Goal: Obtain resource: Download file/media

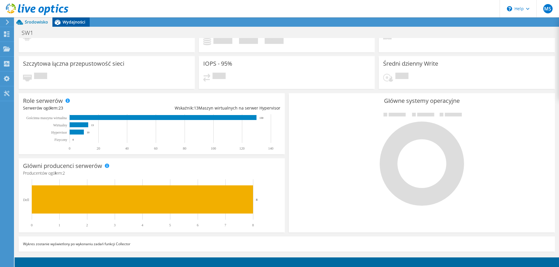
click at [75, 22] on span "Wydajności" at bounding box center [74, 22] width 23 height 6
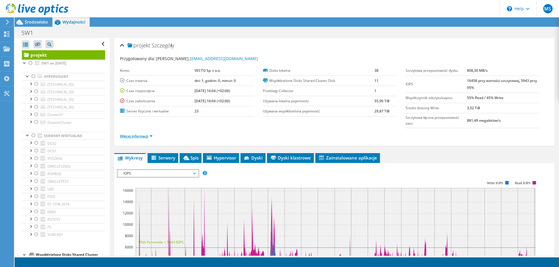
click at [152, 136] on link "Więcej informacji" at bounding box center [136, 136] width 33 height 5
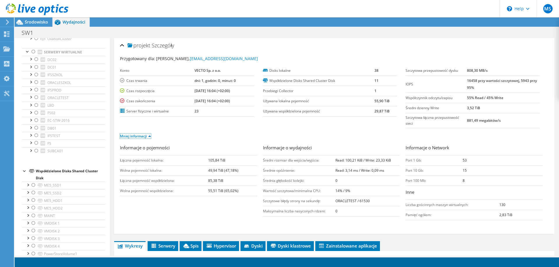
scroll to position [100, 0]
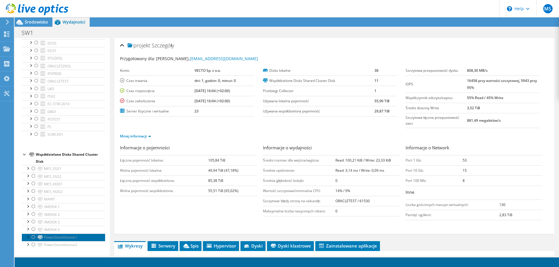
click at [82, 236] on link "PowerStoreVolume1" at bounding box center [63, 238] width 83 height 8
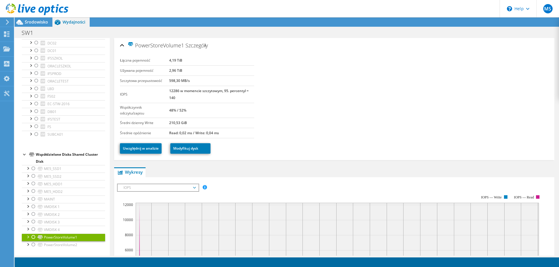
scroll to position [87, 0]
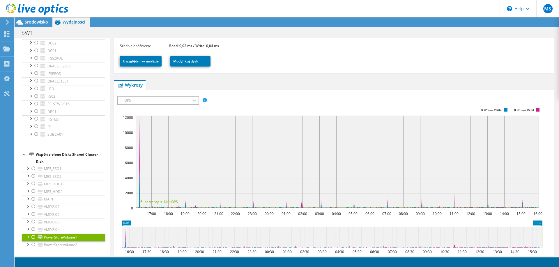
click at [172, 100] on span "IOPS" at bounding box center [157, 100] width 75 height 7
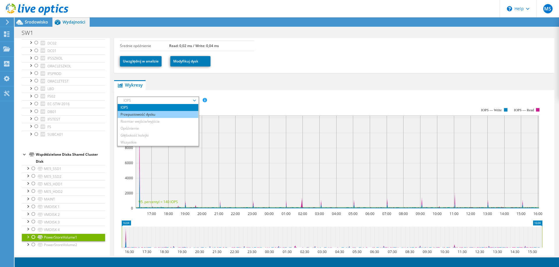
click at [172, 113] on li "Przepustowość dysku" at bounding box center [158, 114] width 81 height 7
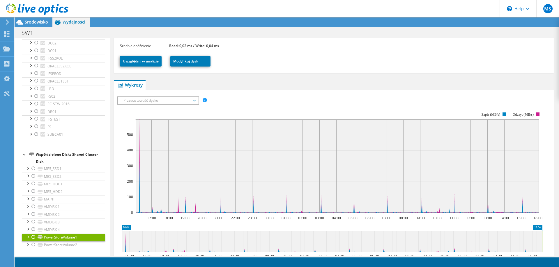
click at [170, 103] on span "Przepustowość dysku" at bounding box center [157, 100] width 75 height 7
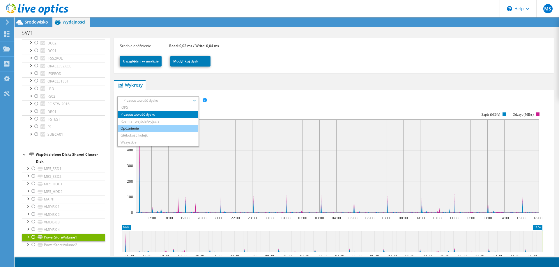
click at [171, 127] on li "Opóźnienie" at bounding box center [158, 128] width 81 height 7
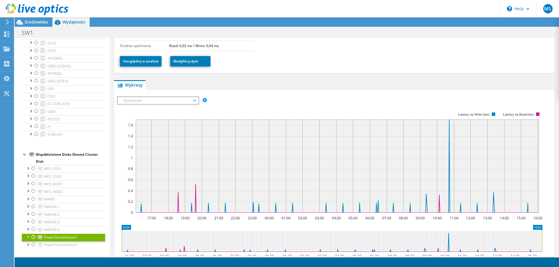
click at [167, 105] on rect at bounding box center [329, 162] width 425 height 116
click at [168, 103] on span "Opóźnienie" at bounding box center [157, 100] width 75 height 7
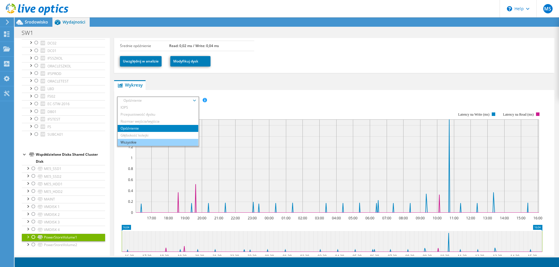
click at [159, 141] on li "Wszystkie" at bounding box center [158, 142] width 81 height 7
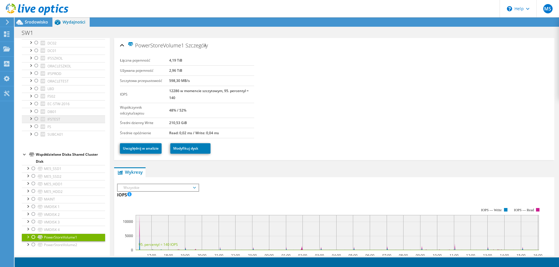
scroll to position [0, 0]
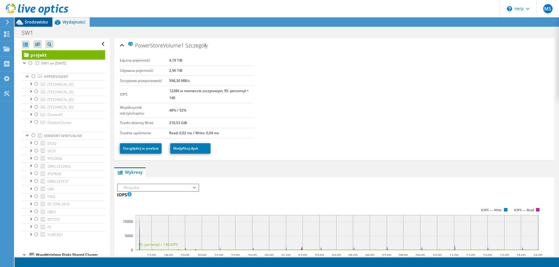
click at [45, 24] on span "Środowisko" at bounding box center [36, 22] width 23 height 6
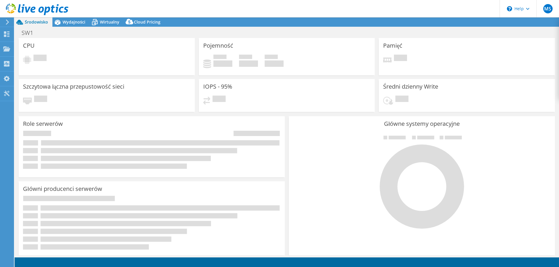
select select "USD"
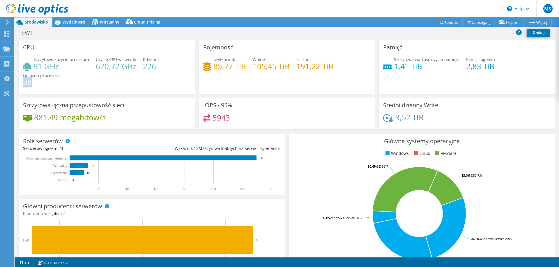
drag, startPoint x: 33, startPoint y: 81, endPoint x: 26, endPoint y: 80, distance: 7.8
click at [24, 80] on h4 "38" at bounding box center [41, 82] width 37 height 6
drag, startPoint x: 143, startPoint y: 65, endPoint x: 145, endPoint y: 75, distance: 9.8
click at [154, 66] on h4 "226" at bounding box center [151, 66] width 16 height 6
click at [141, 77] on div "Szczytowe zużycie procesora 91 GHz Użycie CPU w sieci % 620,72 GHz Rdzenie 226 …" at bounding box center [106, 73] width 167 height 35
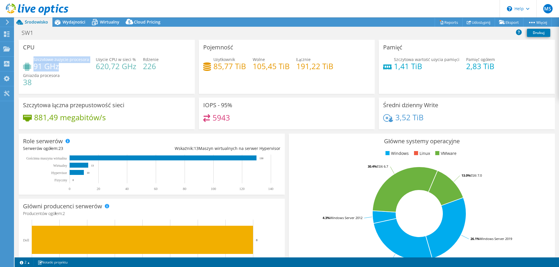
drag, startPoint x: 33, startPoint y: 66, endPoint x: 64, endPoint y: 70, distance: 31.4
click at [63, 69] on div "Szczytowe zużycie procesora 91 GHz" at bounding box center [56, 62] width 66 height 13
click at [65, 71] on div "Szczytowe zużycie procesora 91 GHz Użycie CPU w sieci % 620,72 GHz Rdzenie 226 …" at bounding box center [106, 73] width 167 height 35
drag, startPoint x: 216, startPoint y: 66, endPoint x: 237, endPoint y: 71, distance: 22.0
click at [217, 66] on h4 "85,77 TiB" at bounding box center [229, 66] width 33 height 6
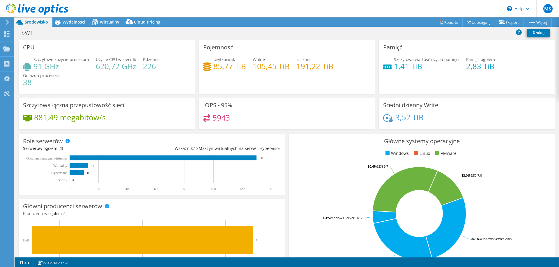
click at [237, 70] on h4 "85,77 TiB" at bounding box center [229, 66] width 33 height 6
drag, startPoint x: 234, startPoint y: 61, endPoint x: 214, endPoint y: 59, distance: 20.5
click at [214, 59] on div "Użytkownik 85,77 TiB" at bounding box center [229, 62] width 33 height 13
click at [303, 87] on div "Pojemność Użytkownik 85,77 TiB Wolne 105,45 TiB Łącznie 191,22 TiB" at bounding box center [287, 67] width 176 height 54
drag, startPoint x: 250, startPoint y: 65, endPoint x: 307, endPoint y: 66, distance: 57.3
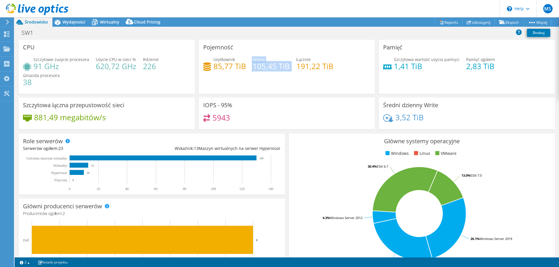
click at [293, 68] on div "Użytkownik 85,77 TiB Wolne 105,45 TiB Łącznie 191,22 TiB" at bounding box center [286, 65] width 167 height 19
drag, startPoint x: 306, startPoint y: 66, endPoint x: 302, endPoint y: 66, distance: 4.4
click at [306, 66] on h4 "191,22 TiB" at bounding box center [314, 66] width 37 height 6
drag, startPoint x: 296, startPoint y: 65, endPoint x: 326, endPoint y: 67, distance: 29.8
click at [326, 67] on h4 "191,22 TiB" at bounding box center [314, 66] width 37 height 6
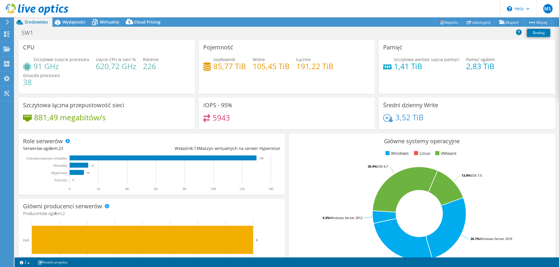
click at [320, 73] on div "Użytkownik 85,77 TiB Wolne 105,45 TiB Łącznie 191,22 TiB" at bounding box center [286, 65] width 167 height 19
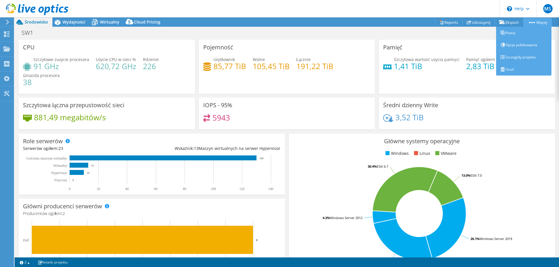
click at [540, 20] on link "Więcej" at bounding box center [537, 22] width 29 height 9
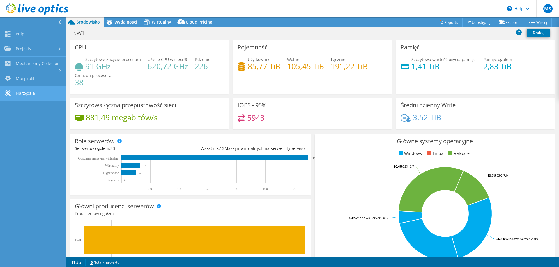
click at [33, 93] on link "Narzędzia" at bounding box center [33, 93] width 66 height 15
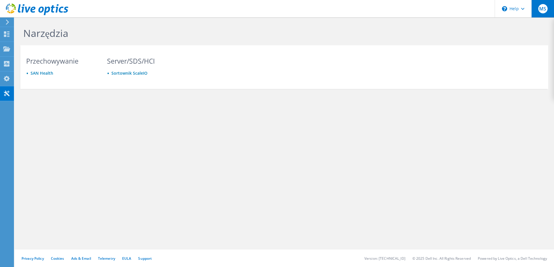
click at [543, 9] on span "MS" at bounding box center [542, 8] width 9 height 9
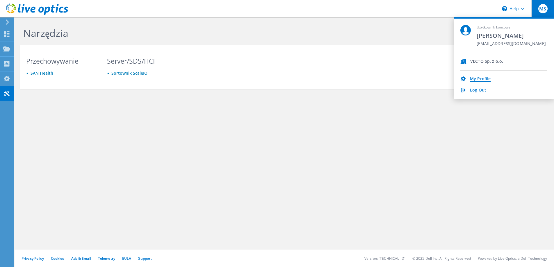
click at [484, 78] on link "My Profile" at bounding box center [480, 80] width 21 height 6
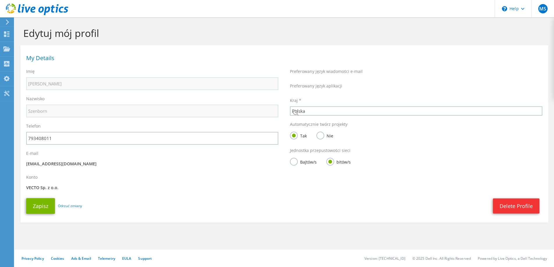
select select "173"
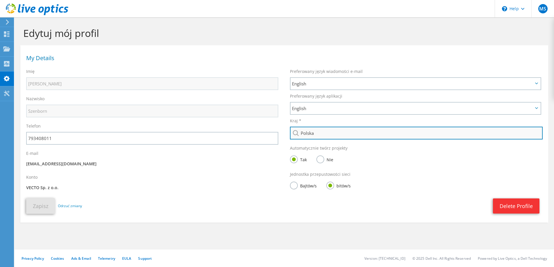
click at [319, 135] on input "Polska" at bounding box center [416, 133] width 253 height 13
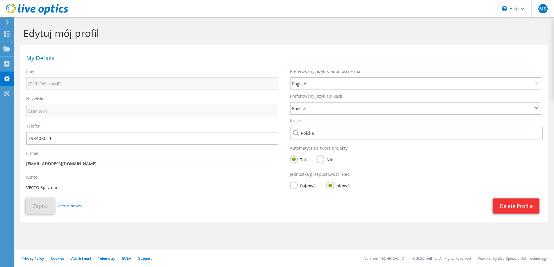
click at [337, 115] on div "Kraj * Wybierz Andora Zjednoczone Emiraty Arabskie Afganistan Antigua i Barbuda…" at bounding box center [416, 128] width 264 height 27
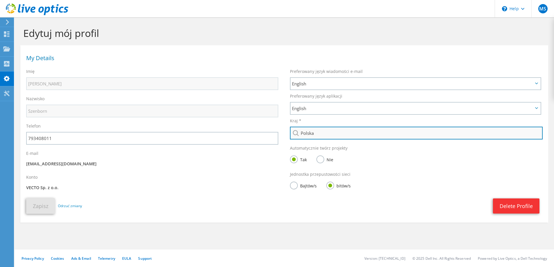
click at [340, 134] on input "Polska" at bounding box center [416, 133] width 253 height 13
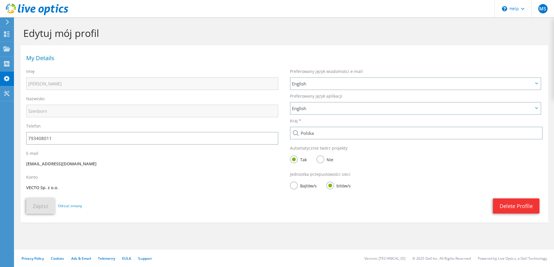
click at [9, 21] on icon at bounding box center [7, 21] width 4 height 5
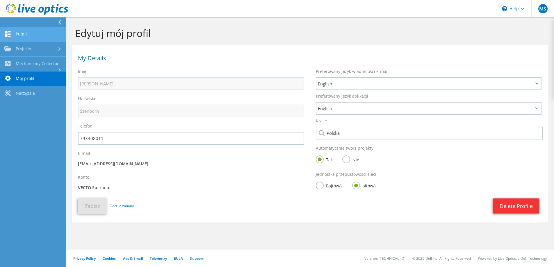
click at [29, 33] on link "Pulpit" at bounding box center [33, 34] width 66 height 15
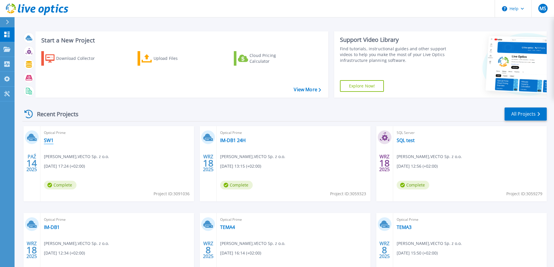
click at [50, 139] on link "SW1" at bounding box center [49, 141] width 10 height 6
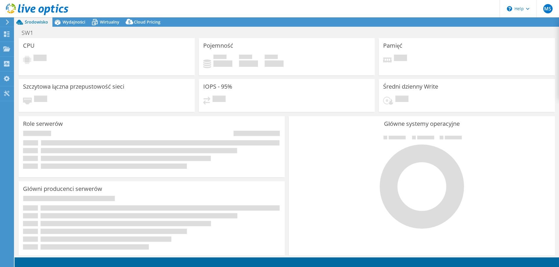
select select "USD"
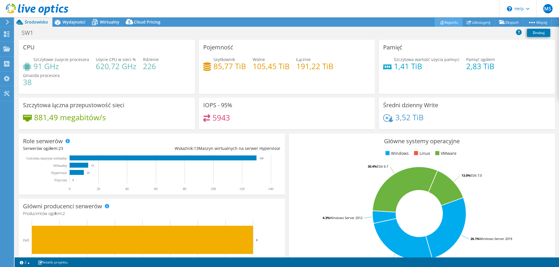
click at [445, 22] on link "Reports" at bounding box center [448, 22] width 28 height 9
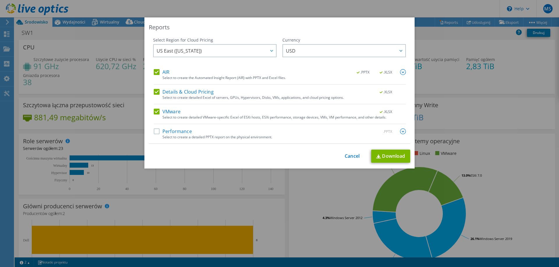
click at [156, 132] on label "Performance" at bounding box center [173, 132] width 38 height 6
click at [0, 0] on input "Performance" at bounding box center [0, 0] width 0 height 0
click at [401, 72] on img at bounding box center [403, 72] width 6 height 6
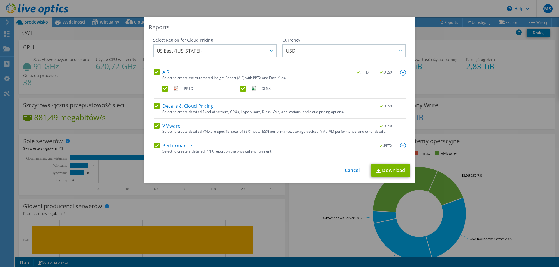
click at [400, 145] on img at bounding box center [403, 146] width 6 height 6
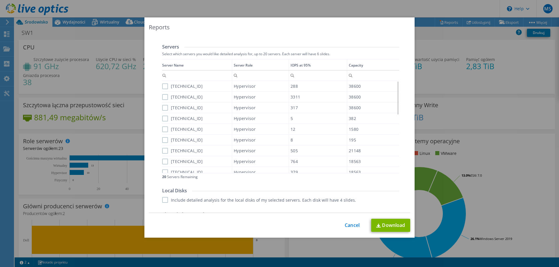
scroll to position [213, 0]
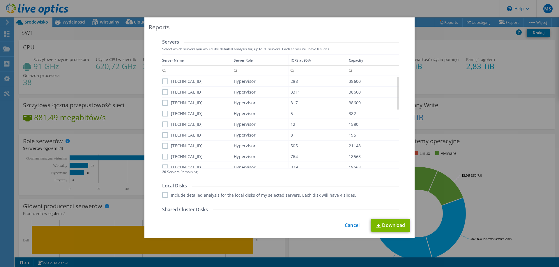
drag, startPoint x: 163, startPoint y: 81, endPoint x: 165, endPoint y: 90, distance: 8.9
click at [163, 84] on label "[TECHNICAL_ID]" at bounding box center [182, 82] width 40 height 6
click at [0, 0] on input "[TECHNICAL_ID]" at bounding box center [0, 0] width 0 height 0
click at [163, 93] on label "[TECHNICAL_ID]" at bounding box center [182, 92] width 40 height 6
click at [0, 0] on input "[TECHNICAL_ID]" at bounding box center [0, 0] width 0 height 0
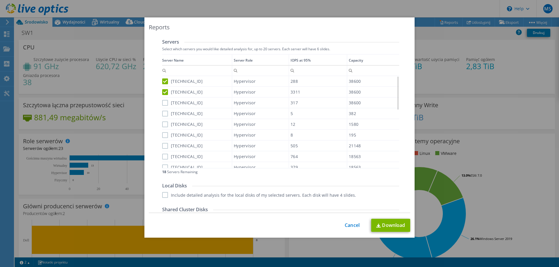
drag, startPoint x: 164, startPoint y: 104, endPoint x: 162, endPoint y: 114, distance: 10.4
click at [164, 105] on label "[TECHNICAL_ID]" at bounding box center [182, 103] width 40 height 6
click at [0, 0] on input "[TECHNICAL_ID]" at bounding box center [0, 0] width 0 height 0
drag, startPoint x: 162, startPoint y: 115, endPoint x: 166, endPoint y: 127, distance: 12.8
click at [162, 116] on label "[TECHNICAL_ID]" at bounding box center [182, 114] width 40 height 6
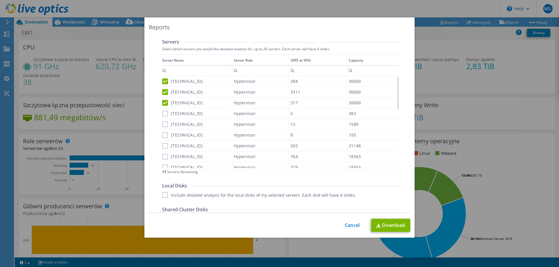
click at [0, 0] on input "[TECHNICAL_ID]" at bounding box center [0, 0] width 0 height 0
click at [164, 126] on label "[TECHNICAL_ID]" at bounding box center [182, 125] width 40 height 6
click at [0, 0] on input "[TECHNICAL_ID]" at bounding box center [0, 0] width 0 height 0
drag, startPoint x: 163, startPoint y: 135, endPoint x: 165, endPoint y: 141, distance: 5.9
click at [163, 136] on label "[TECHNICAL_ID]" at bounding box center [182, 135] width 40 height 6
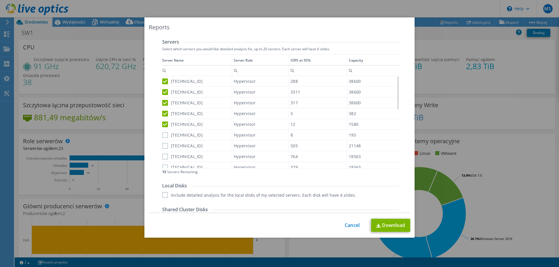
click at [0, 0] on input "[TECHNICAL_ID]" at bounding box center [0, 0] width 0 height 0
drag, startPoint x: 164, startPoint y: 144, endPoint x: 163, endPoint y: 151, distance: 7.3
click at [163, 147] on label "[TECHNICAL_ID]" at bounding box center [182, 146] width 40 height 6
click at [0, 0] on input "[TECHNICAL_ID]" at bounding box center [0, 0] width 0 height 0
drag, startPoint x: 163, startPoint y: 154, endPoint x: 164, endPoint y: 161, distance: 7.0
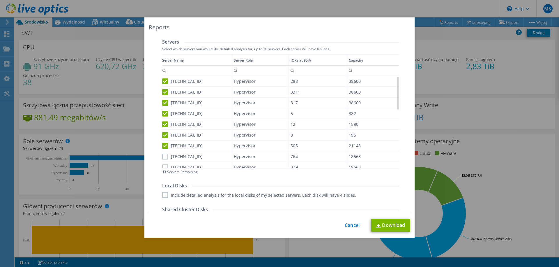
click at [163, 157] on label "[TECHNICAL_ID]" at bounding box center [182, 157] width 40 height 6
click at [0, 0] on input "[TECHNICAL_ID]" at bounding box center [0, 0] width 0 height 0
click at [163, 166] on label "[TECHNICAL_ID]" at bounding box center [182, 168] width 40 height 6
click at [0, 0] on input "[TECHNICAL_ID]" at bounding box center [0, 0] width 0 height 0
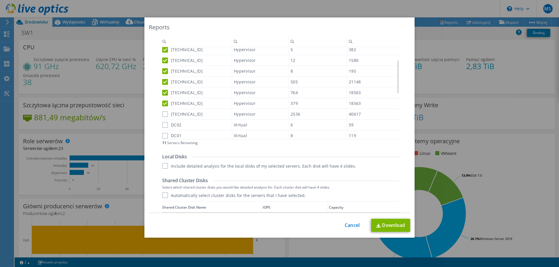
click at [165, 116] on label "[TECHNICAL_ID]" at bounding box center [182, 114] width 40 height 6
click at [0, 0] on input "[TECHNICAL_ID]" at bounding box center [0, 0] width 0 height 0
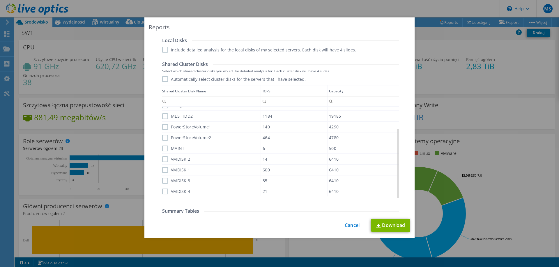
scroll to position [329, 0]
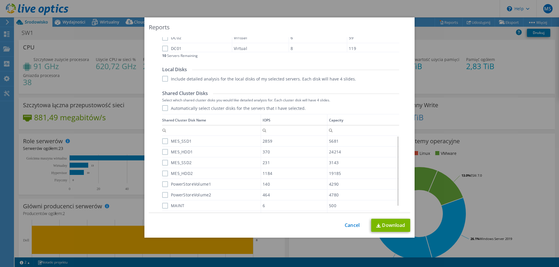
click at [163, 141] on label "ME5_SSD1" at bounding box center [176, 141] width 29 height 6
click at [0, 0] on input "ME5_SSD1" at bounding box center [0, 0] width 0 height 0
click at [163, 163] on label "ME5_SSD2" at bounding box center [176, 163] width 29 height 6
click at [0, 0] on input "ME5_SSD2" at bounding box center [0, 0] width 0 height 0
drag, startPoint x: 163, startPoint y: 184, endPoint x: 164, endPoint y: 194, distance: 9.4
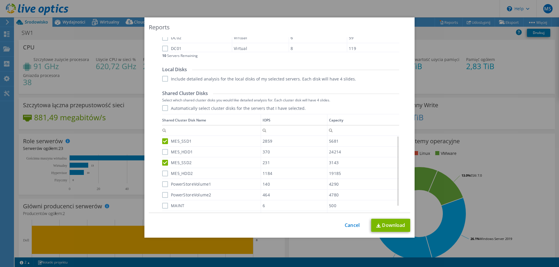
click at [163, 186] on label "PowerStoreVolume1" at bounding box center [186, 185] width 49 height 6
click at [0, 0] on input "PowerStoreVolume1" at bounding box center [0, 0] width 0 height 0
click at [164, 194] on label "PowerStoreVolume2" at bounding box center [186, 195] width 49 height 6
click at [0, 0] on input "PowerStoreVolume2" at bounding box center [0, 0] width 0 height 0
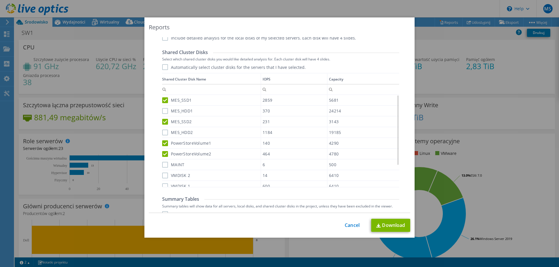
scroll to position [399, 0]
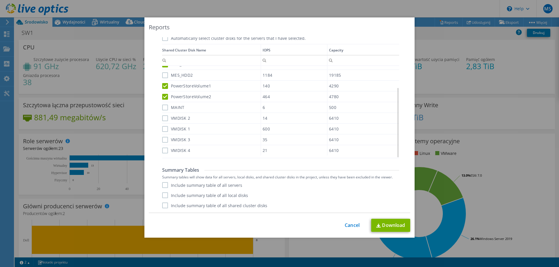
click at [163, 109] on label "MAINT" at bounding box center [173, 108] width 22 height 6
click at [0, 0] on input "MAINT" at bounding box center [0, 0] width 0 height 0
click at [162, 119] on label "VMDISK 2" at bounding box center [176, 118] width 28 height 6
click at [0, 0] on input "VMDISK 2" at bounding box center [0, 0] width 0 height 0
drag, startPoint x: 165, startPoint y: 128, endPoint x: 161, endPoint y: 139, distance: 12.0
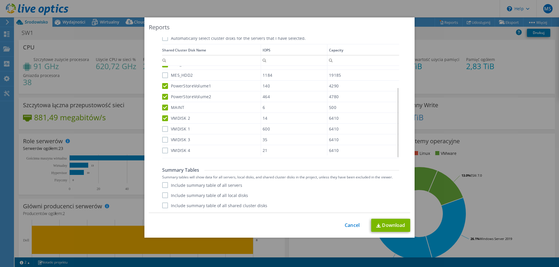
click at [164, 129] on label "VMDISK 1" at bounding box center [176, 129] width 28 height 6
click at [0, 0] on input "VMDISK 1" at bounding box center [0, 0] width 0 height 0
drag, startPoint x: 161, startPoint y: 141, endPoint x: 162, endPoint y: 145, distance: 4.3
click at [162, 141] on label "VMDISK 3" at bounding box center [176, 140] width 28 height 6
click at [0, 0] on input "VMDISK 3" at bounding box center [0, 0] width 0 height 0
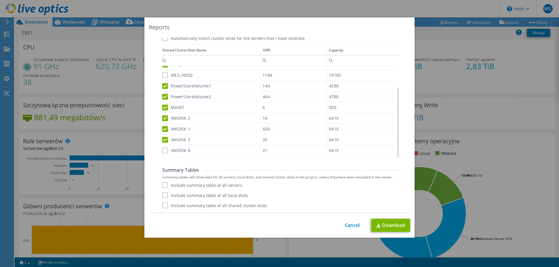
click at [162, 151] on label "VMDISK 4" at bounding box center [176, 151] width 28 height 6
click at [0, 0] on input "VMDISK 4" at bounding box center [0, 0] width 0 height 0
click at [163, 186] on label "Include summary table of all servers" at bounding box center [202, 185] width 80 height 6
click at [0, 0] on input "Include summary table of all servers" at bounding box center [0, 0] width 0 height 0
click at [389, 227] on link "Download" at bounding box center [390, 225] width 39 height 13
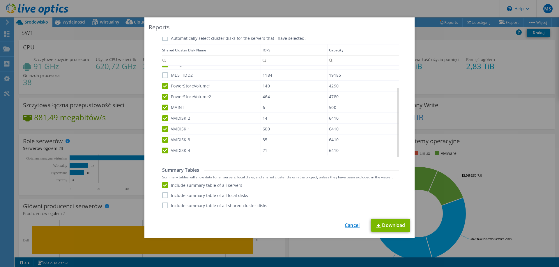
click at [346, 226] on link "Cancel" at bounding box center [351, 226] width 15 height 6
